Goal: Task Accomplishment & Management: Use online tool/utility

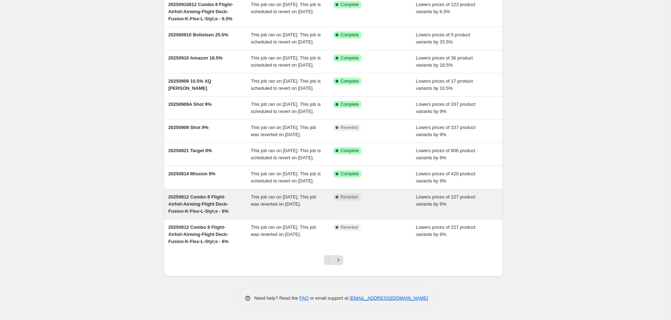
scroll to position [118, 0]
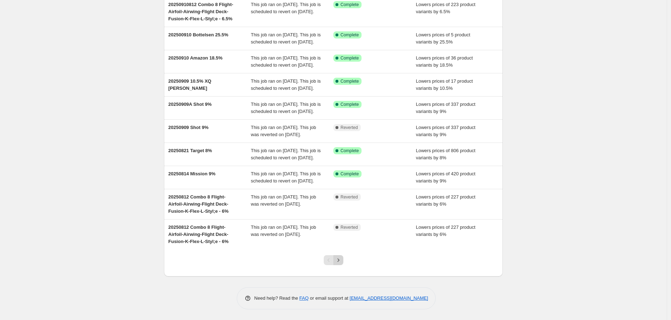
click at [339, 261] on icon "Next" at bounding box center [338, 260] width 7 height 7
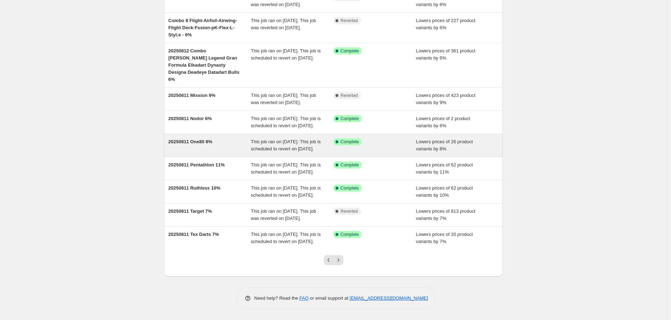
scroll to position [125, 0]
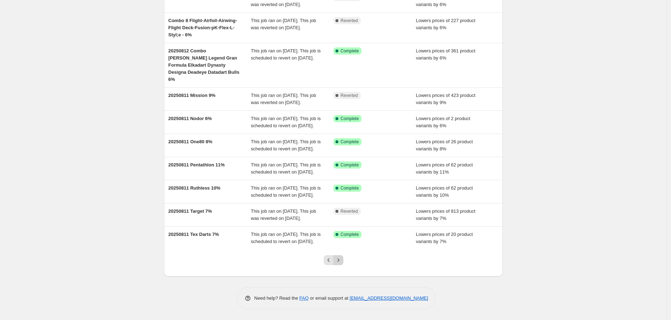
click at [339, 259] on icon "Next" at bounding box center [338, 260] width 7 height 7
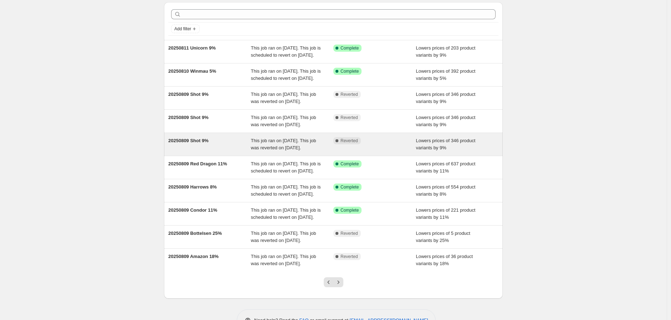
scroll to position [118, 0]
